Goal: Navigation & Orientation: Find specific page/section

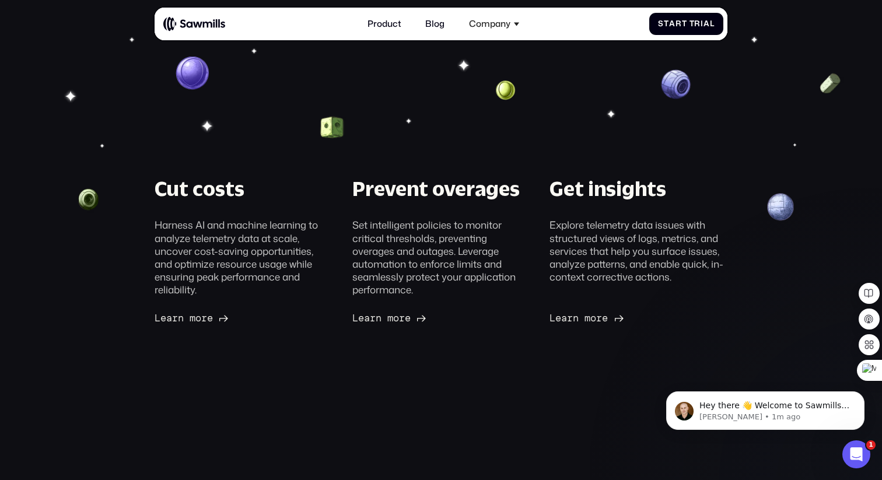
scroll to position [684, 0]
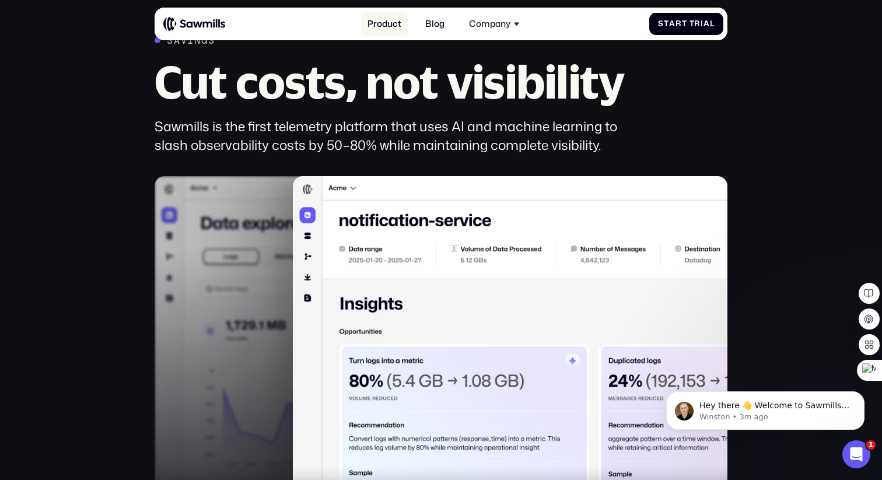
click at [387, 25] on link "Product" at bounding box center [384, 24] width 47 height 24
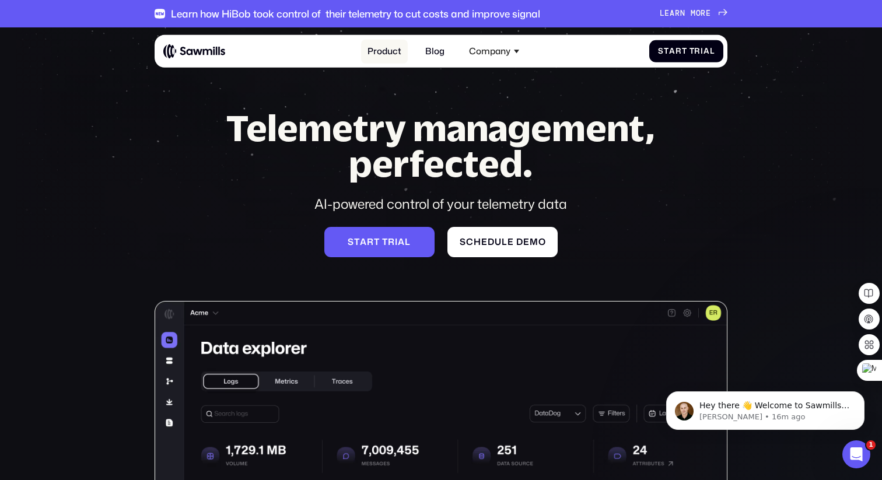
click at [395, 55] on link "Product" at bounding box center [384, 52] width 47 height 24
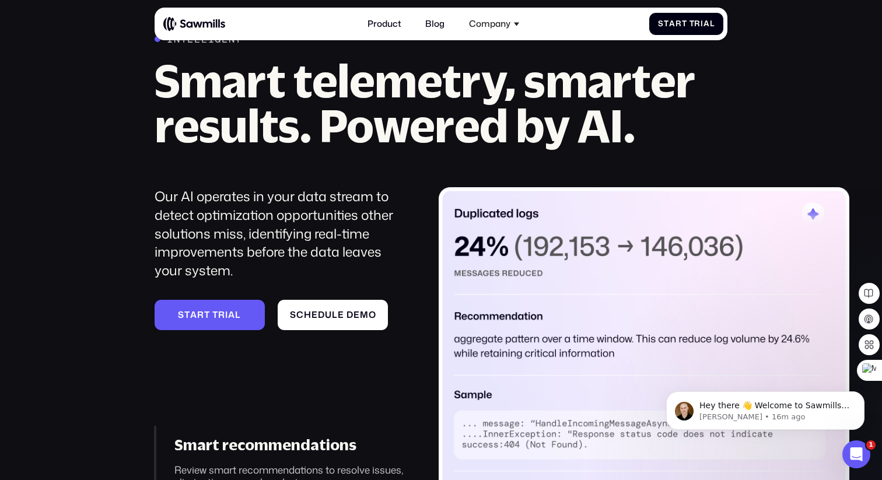
scroll to position [870, 0]
